Goal: Task Accomplishment & Management: Complete application form

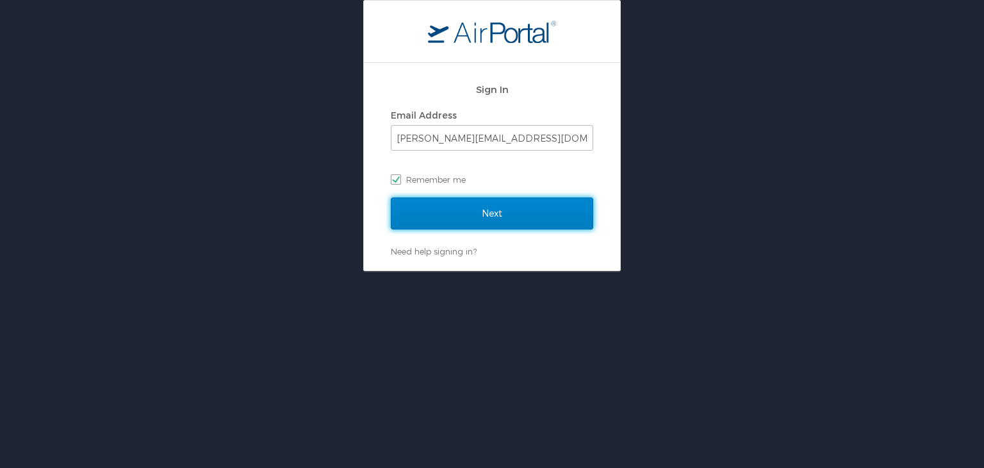
click at [533, 213] on input "Next" at bounding box center [492, 213] width 203 height 32
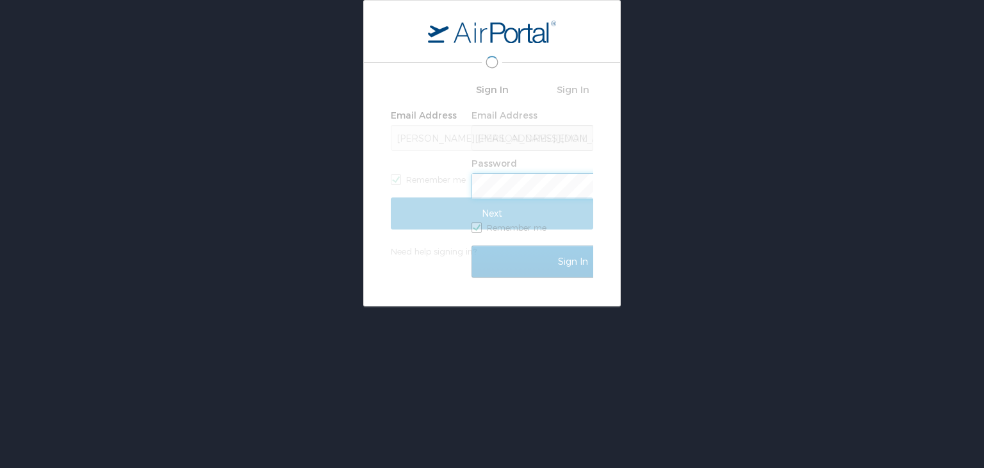
scroll to position [0, 1]
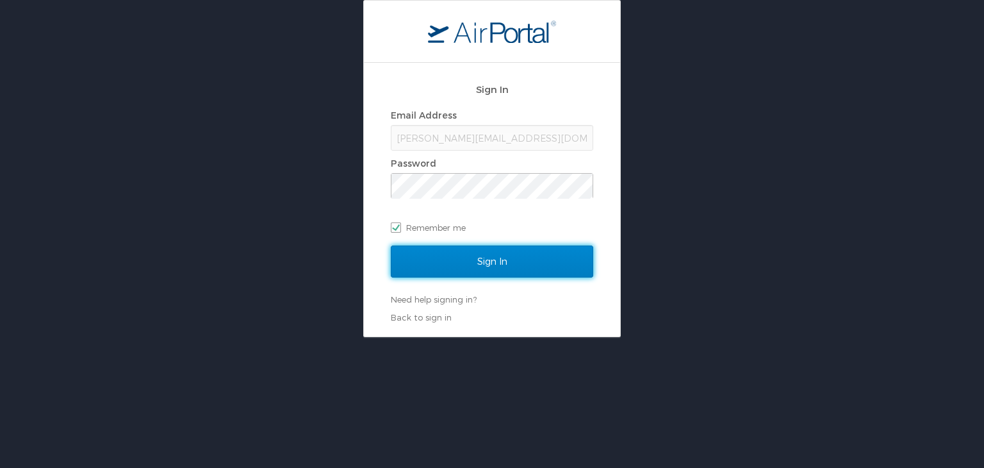
click at [488, 258] on input "Sign In" at bounding box center [492, 261] width 203 height 32
